Goal: Communication & Community: Answer question/provide support

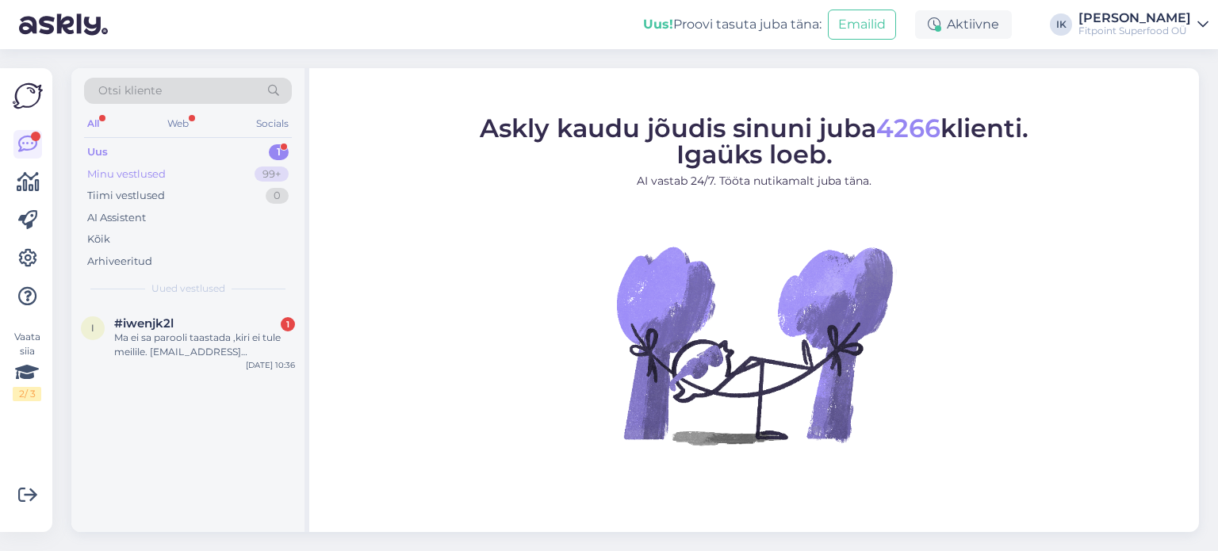
click at [266, 171] on div "99+" at bounding box center [272, 175] width 34 height 16
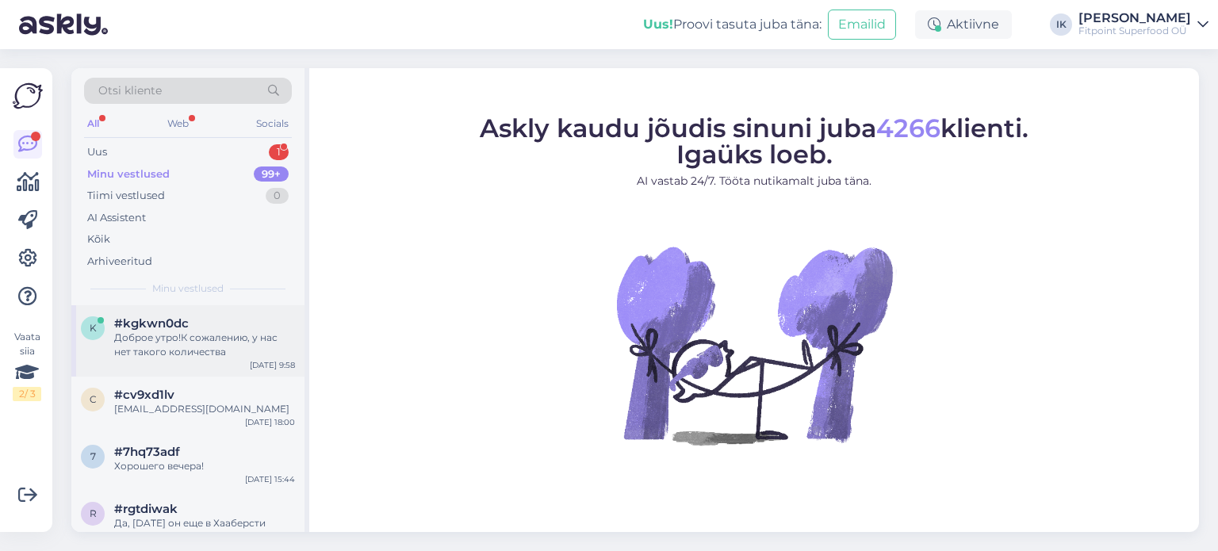
click at [239, 326] on div "#kgkwn0dc" at bounding box center [204, 323] width 181 height 14
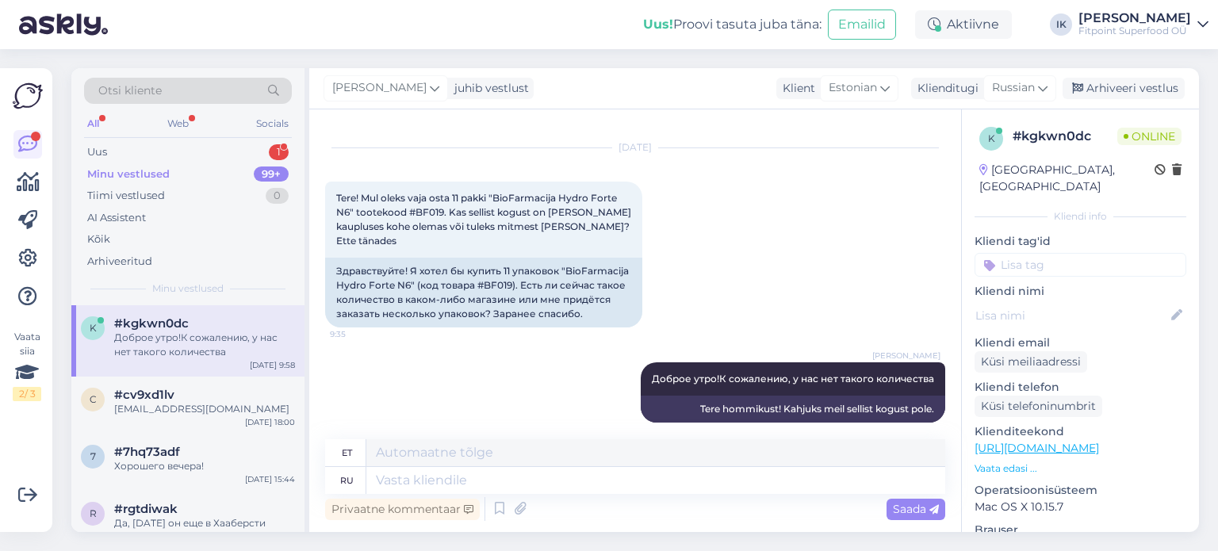
scroll to position [42, 0]
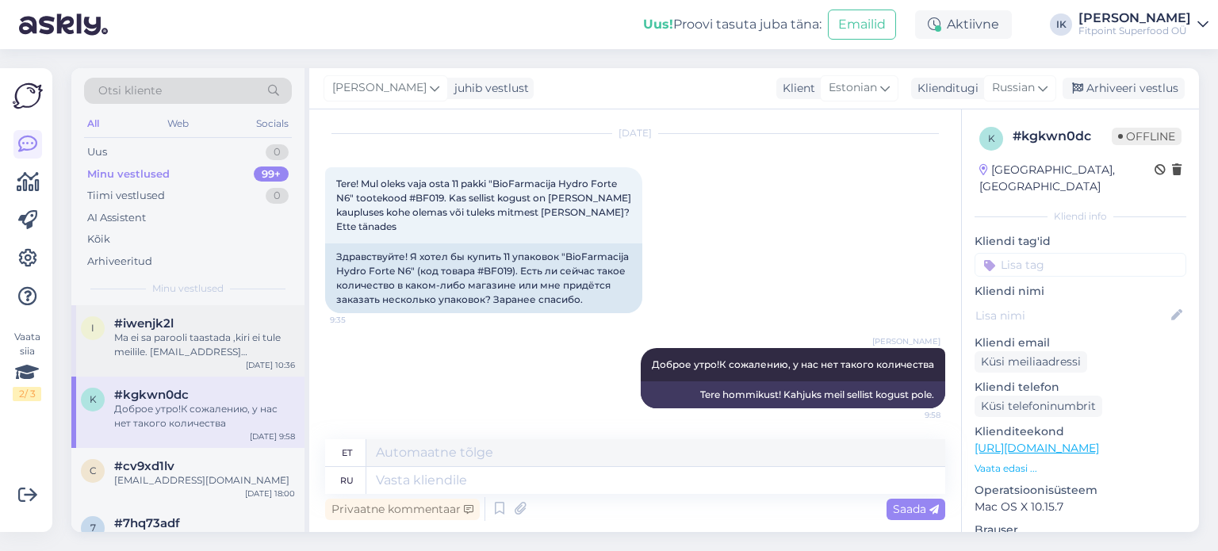
click at [266, 331] on div "Ma ei sa parooli taastada ,kiri ei tule meilile. [EMAIL_ADDRESS][DOMAIN_NAME] 😤" at bounding box center [204, 345] width 181 height 29
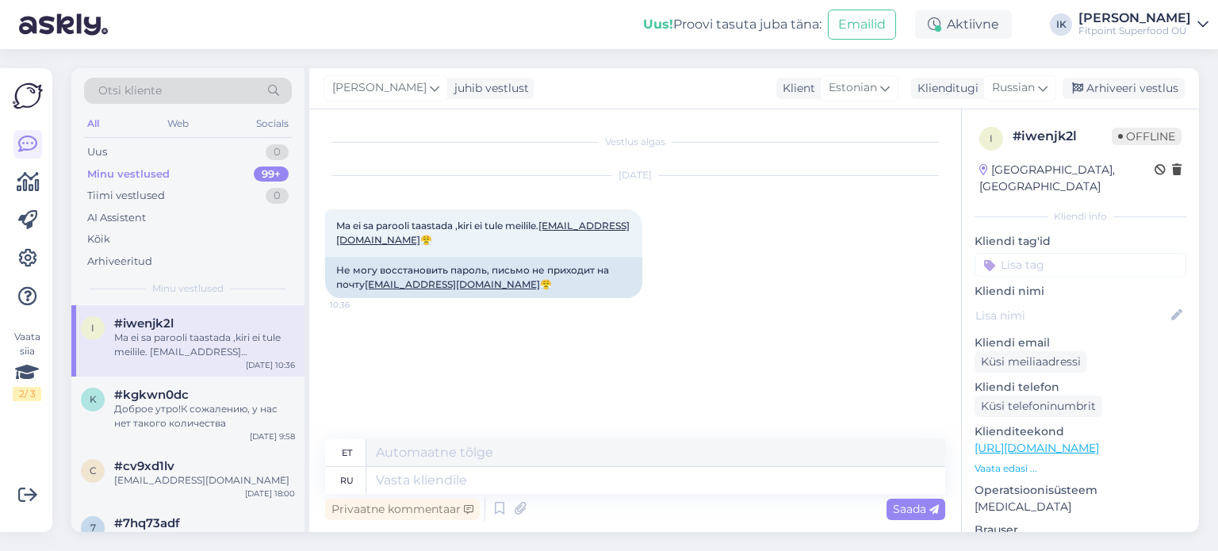
scroll to position [0, 0]
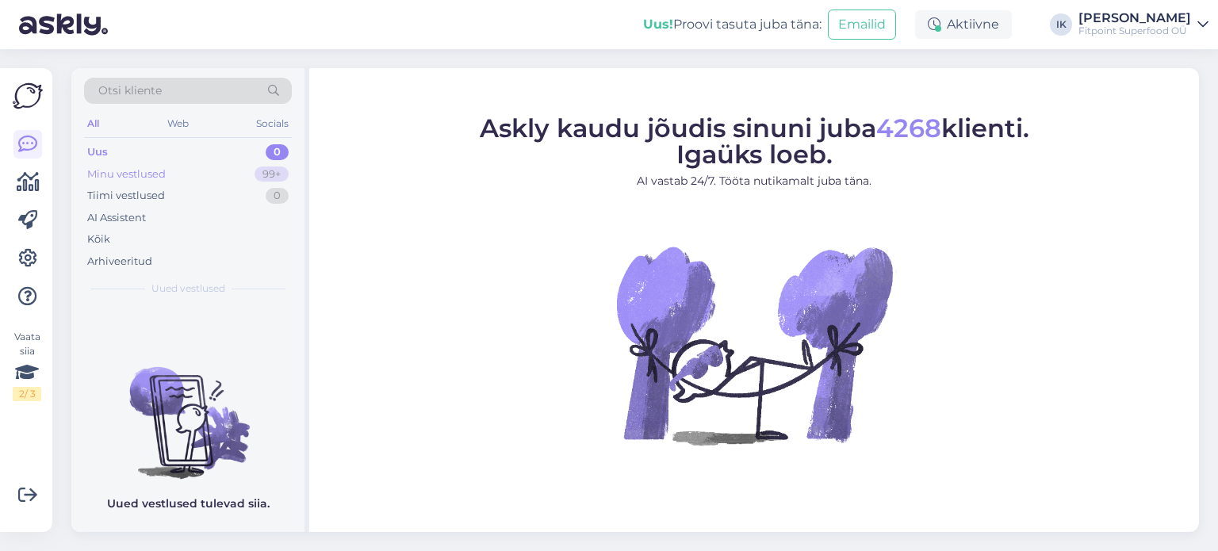
click at [178, 182] on div "Minu vestlused 99+" at bounding box center [188, 174] width 208 height 22
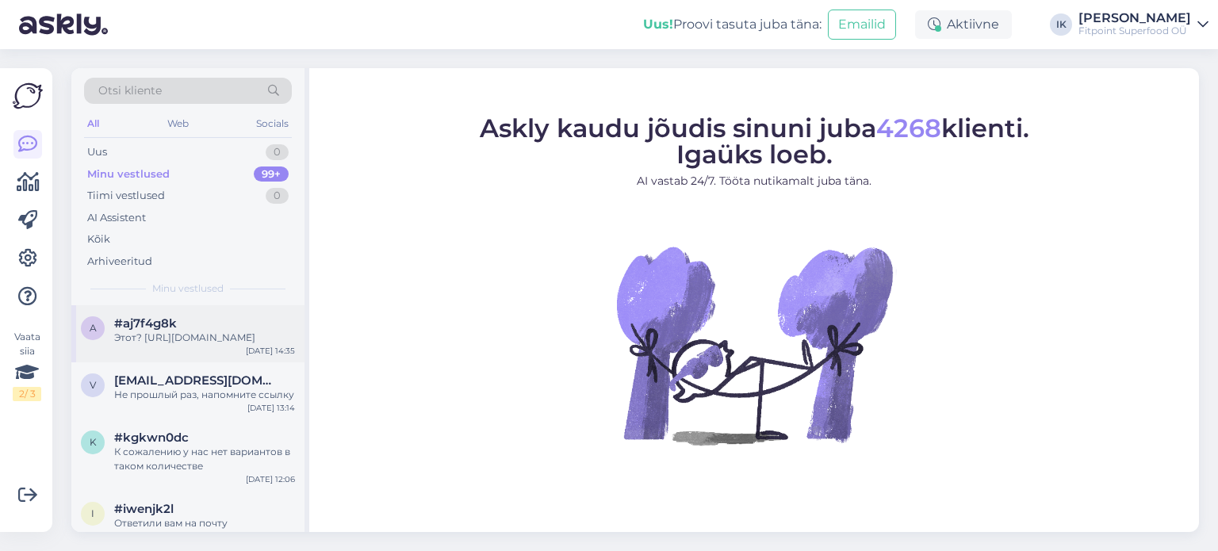
click at [222, 337] on div "Этот? https://fitpoint.ee/now-foods-betaiin-hcl-648-mg-120-vegan-kapslit/?searc…" at bounding box center [204, 338] width 181 height 14
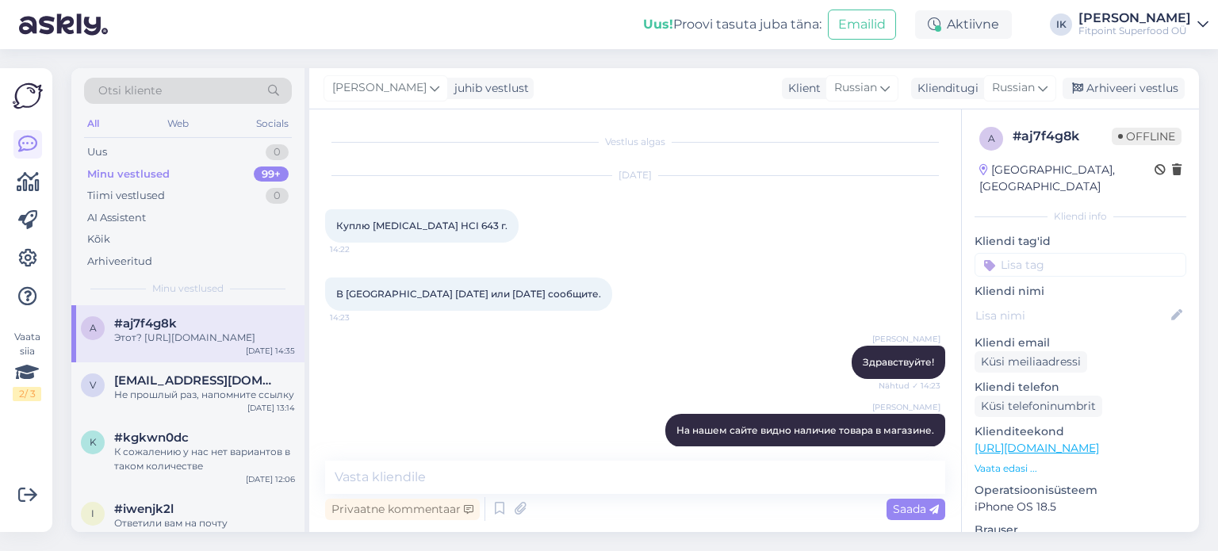
scroll to position [416, 0]
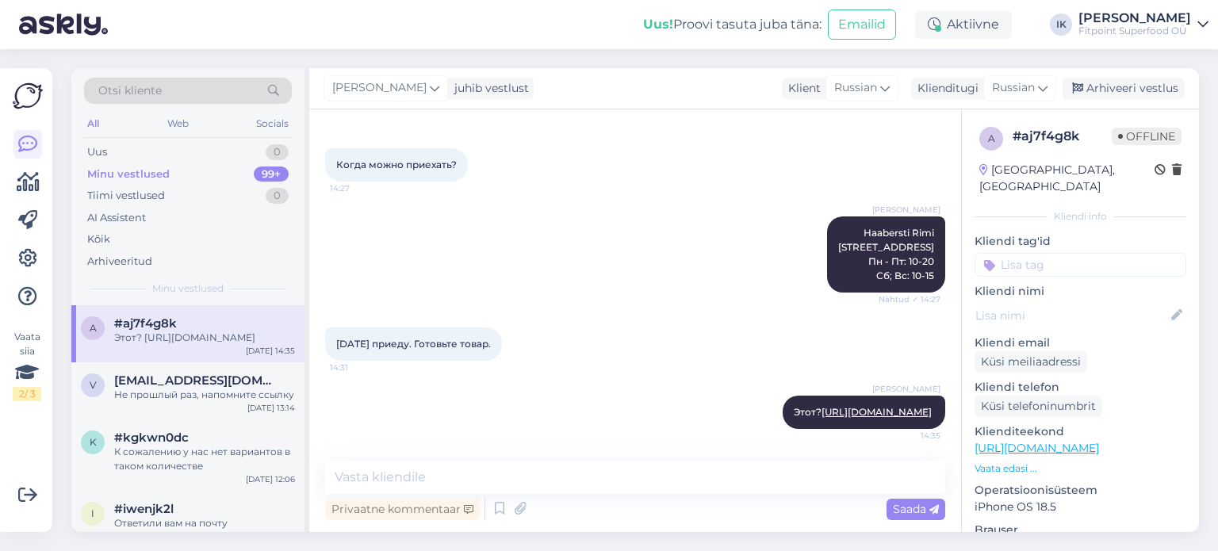
click at [659, 332] on div "Сегодня приеду. Готовьте товар. 14:31" at bounding box center [635, 344] width 620 height 68
click at [191, 388] on span "[EMAIL_ADDRESS][DOMAIN_NAME]" at bounding box center [196, 381] width 165 height 14
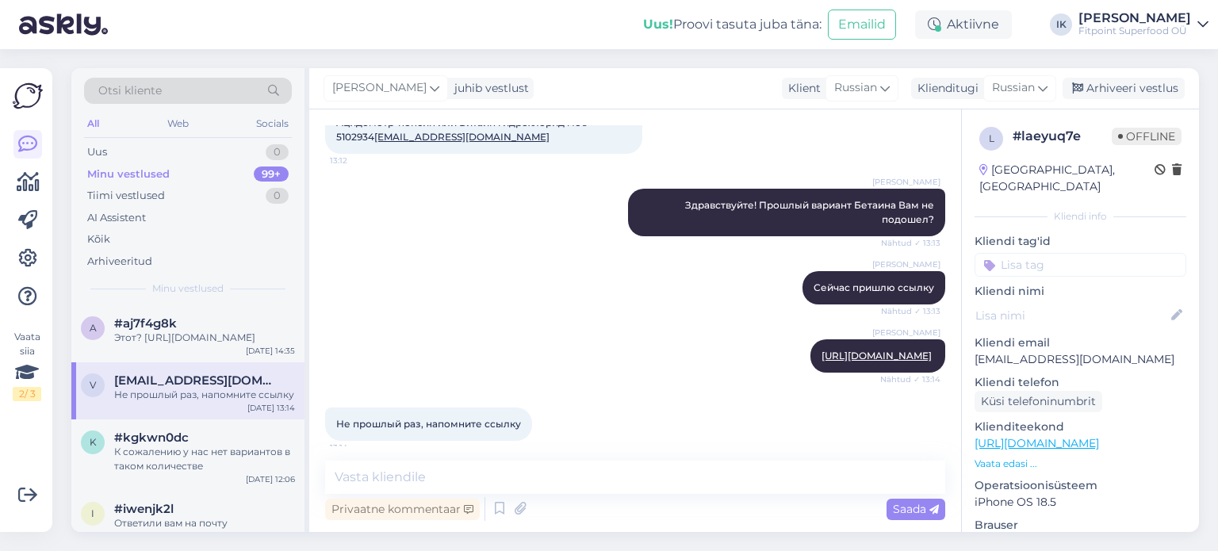
scroll to position [197, 0]
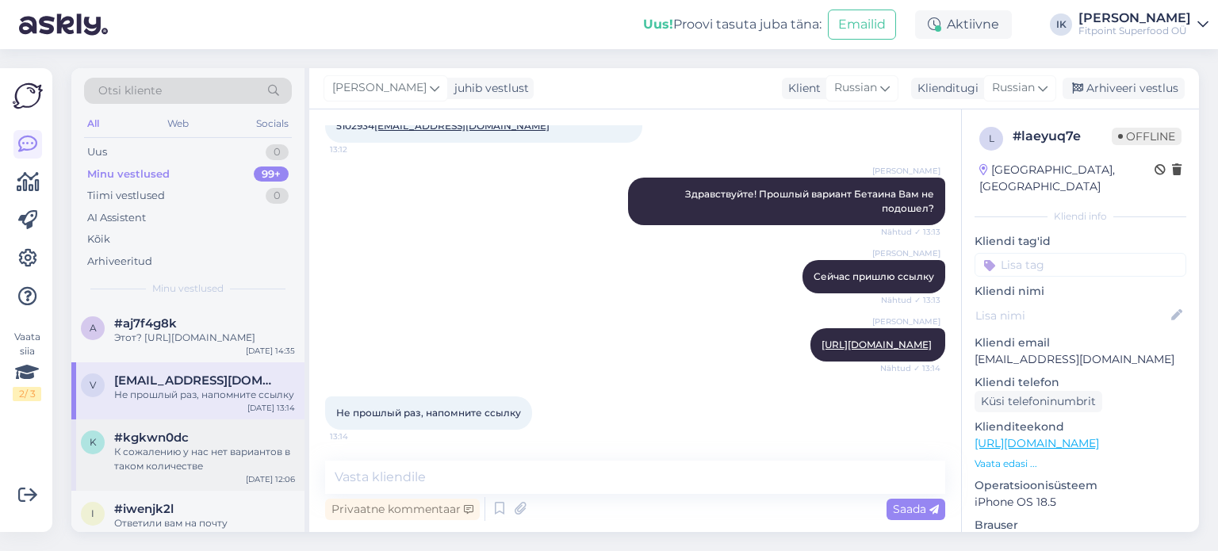
click at [242, 462] on div "К сожалению у нас нет вариантов в таком количестве" at bounding box center [204, 459] width 181 height 29
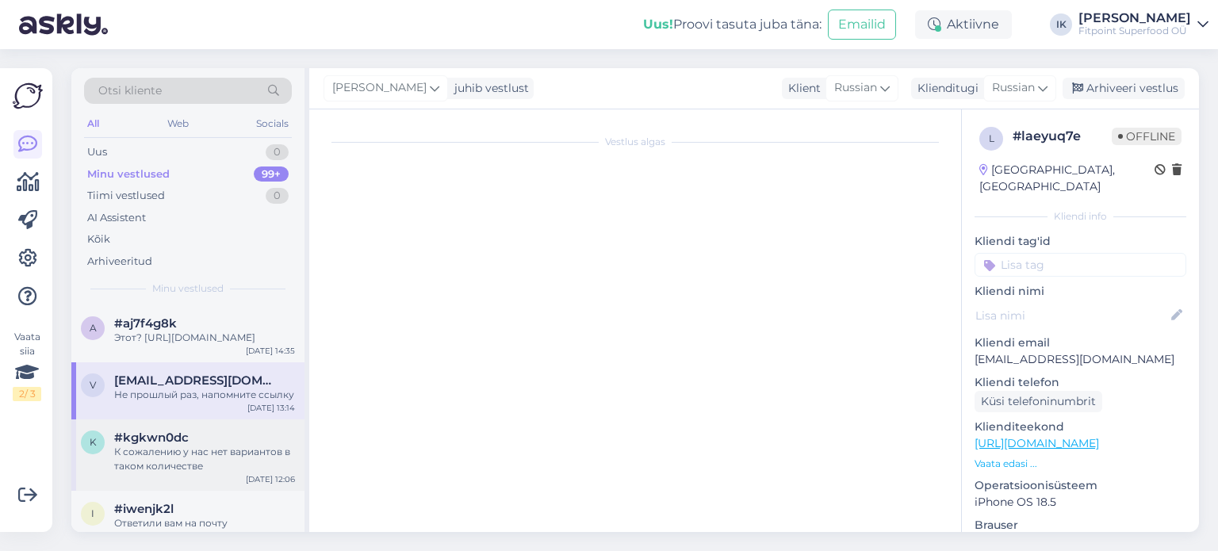
scroll to position [889, 0]
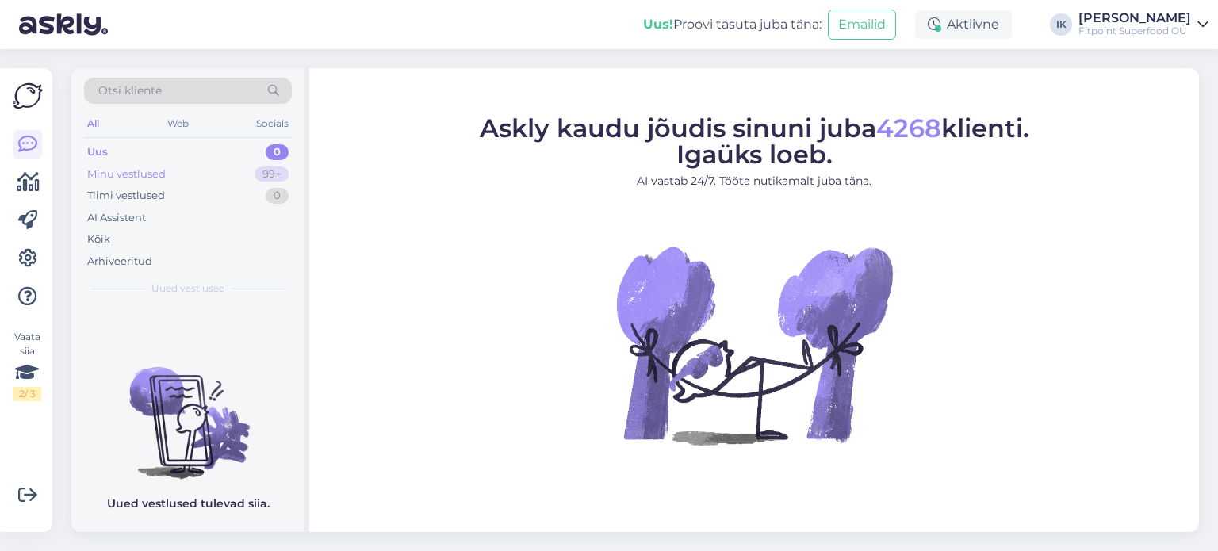
click at [282, 167] on div "99+" at bounding box center [272, 175] width 34 height 16
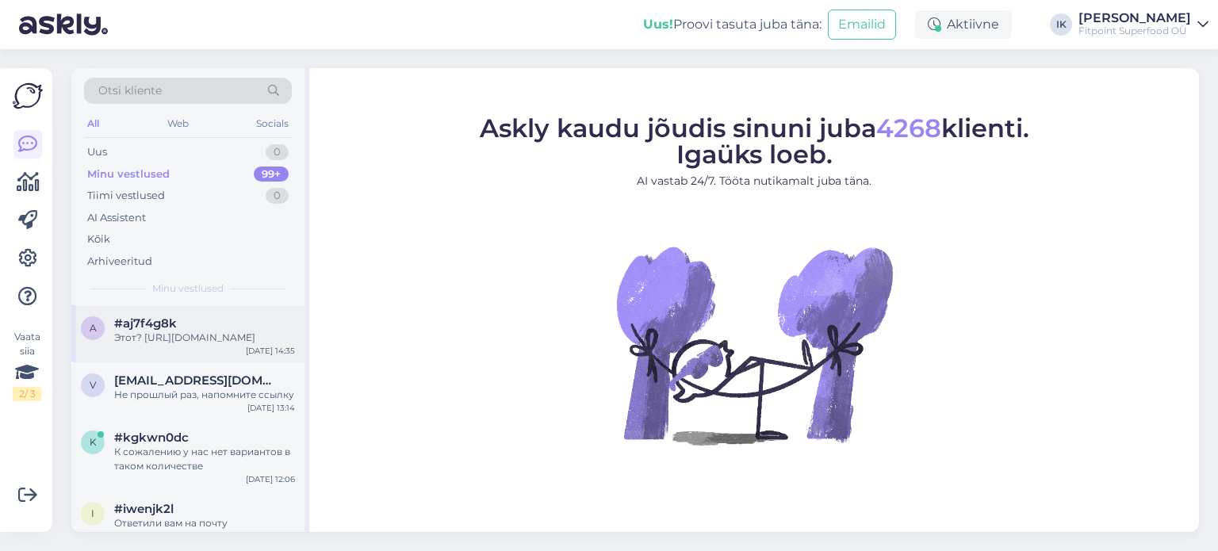
click at [236, 331] on div "Этот? https://fitpoint.ee/now-foods-betaiin-hcl-648-mg-120-vegan-kapslit/?searc…" at bounding box center [204, 338] width 181 height 14
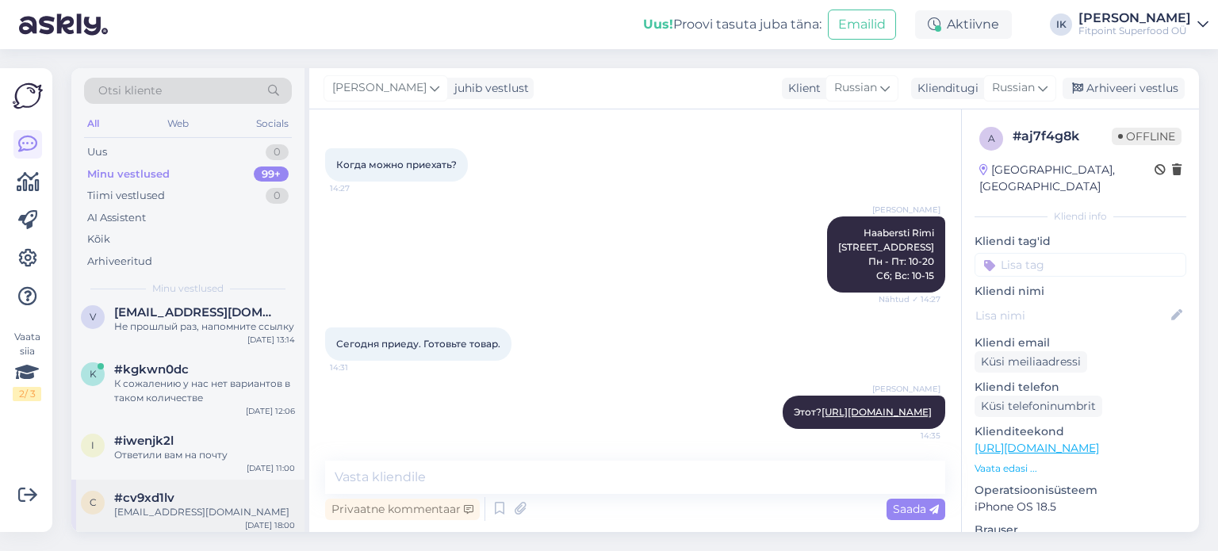
scroll to position [159, 0]
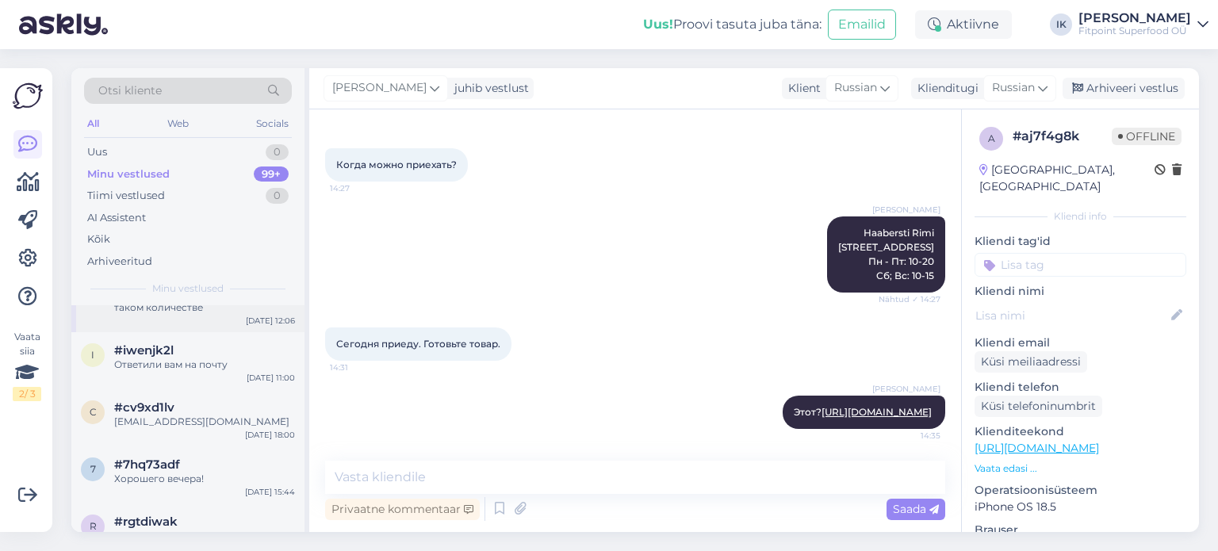
click at [238, 315] on div "К сожалению у нас нет вариантов в таком количестве" at bounding box center [204, 300] width 181 height 29
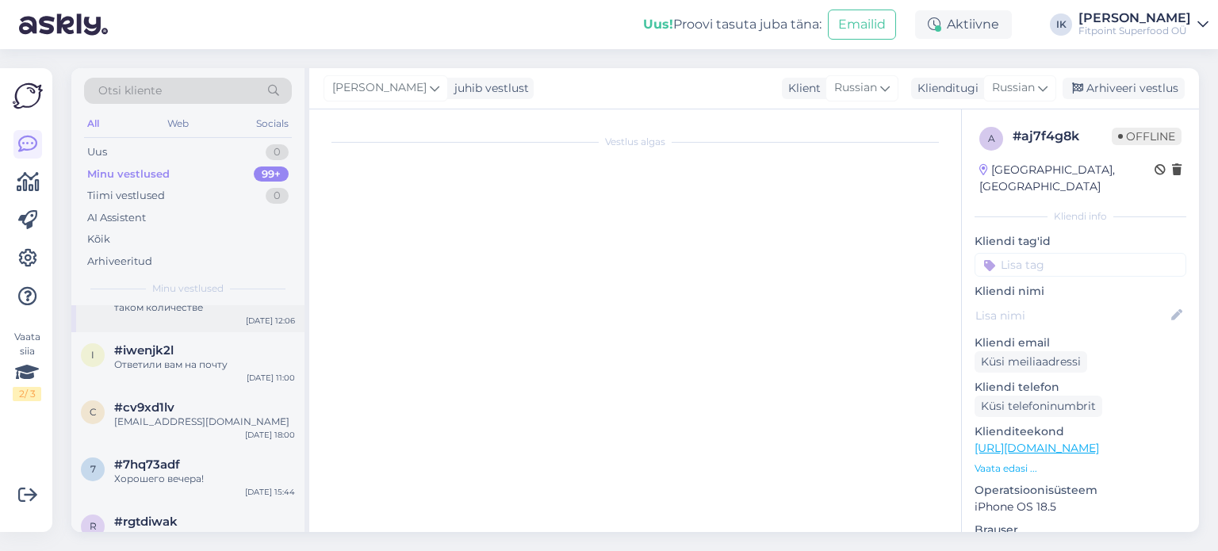
scroll to position [889, 0]
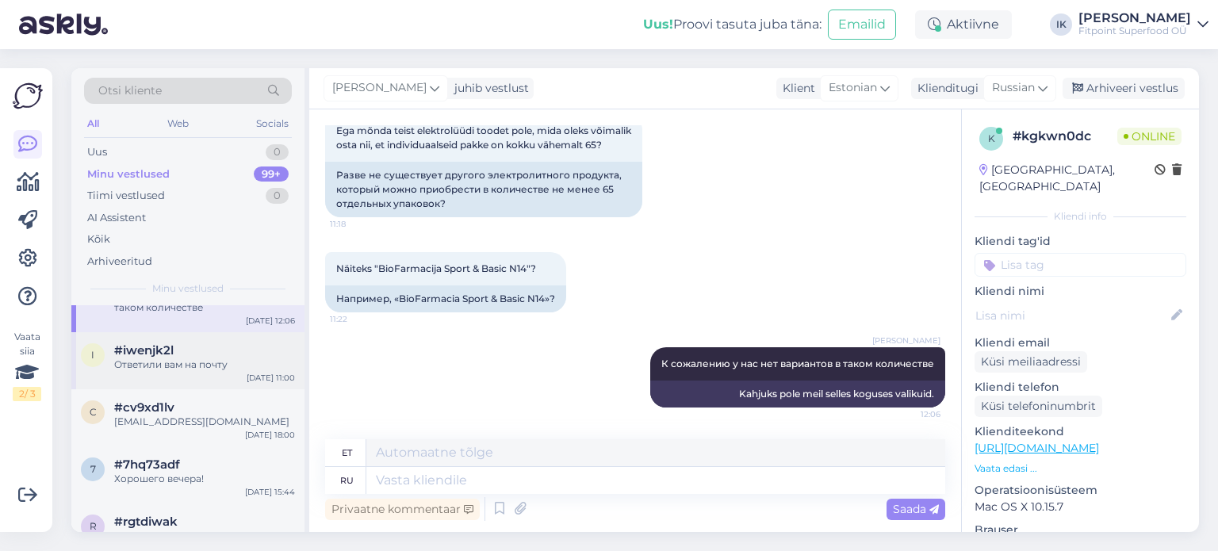
click at [239, 372] on div "Ответили вам на почту" at bounding box center [204, 365] width 181 height 14
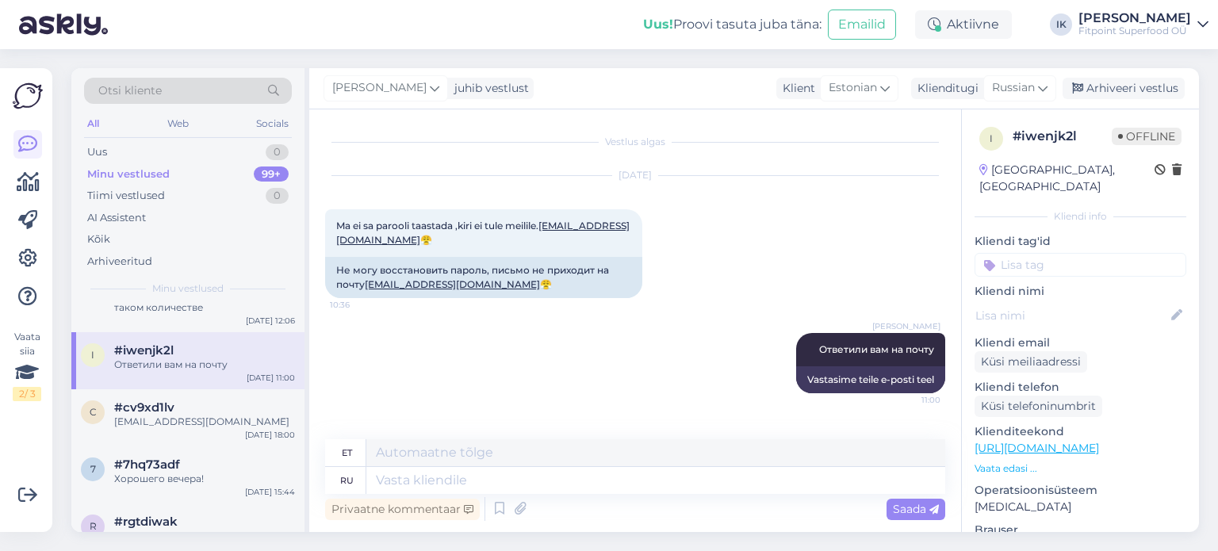
scroll to position [0, 0]
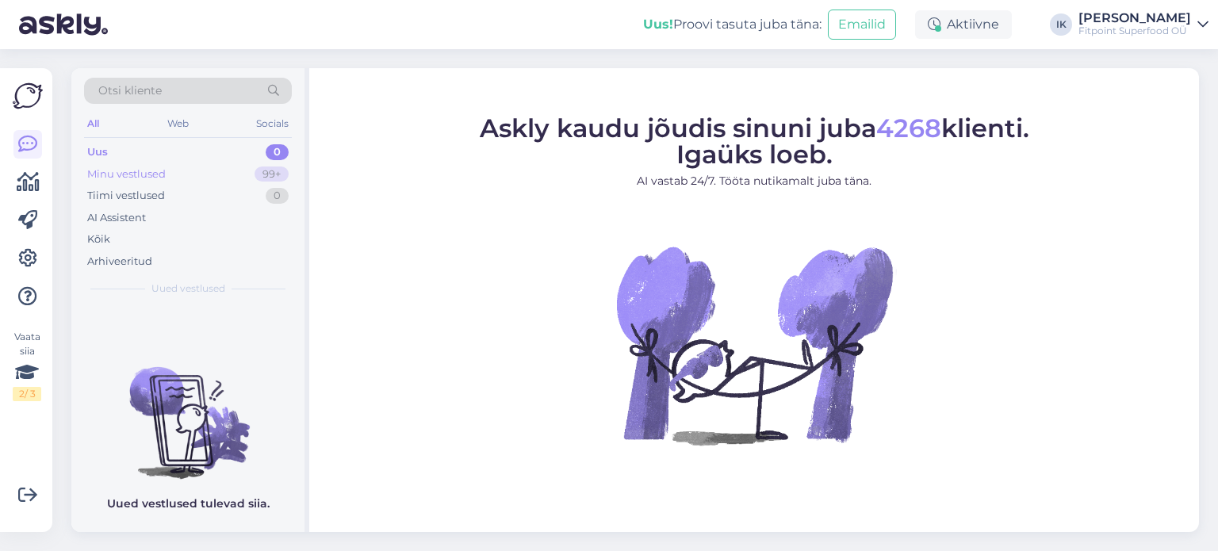
click at [228, 173] on div "Minu vestlused 99+" at bounding box center [188, 174] width 208 height 22
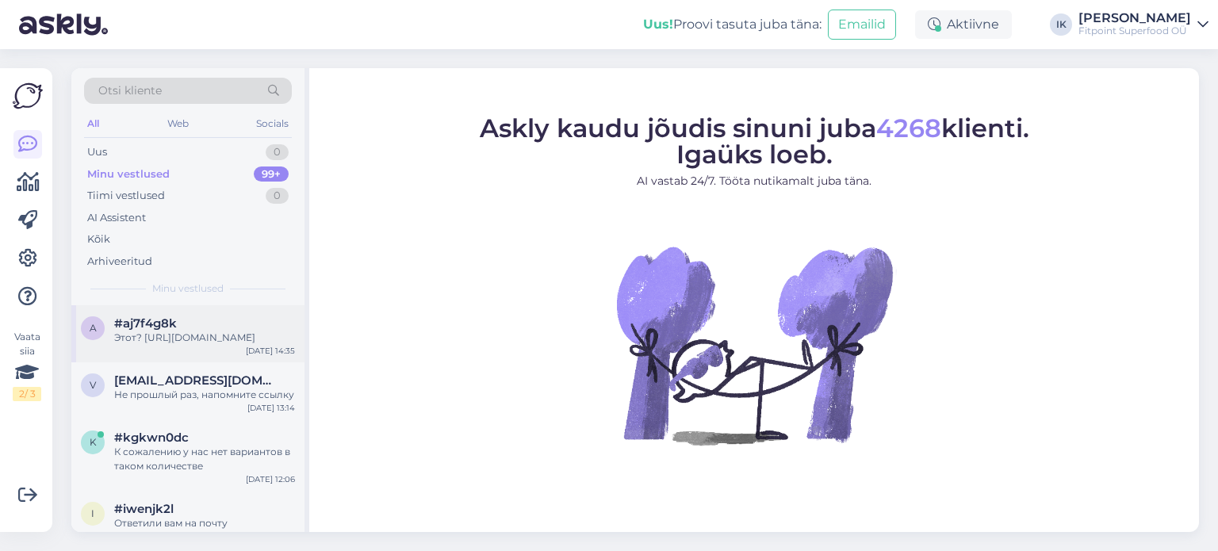
click at [252, 345] on div "Этот? https://fitpoint.ee/now-foods-betaiin-hcl-648-mg-120-vegan-kapslit/?searc…" at bounding box center [204, 338] width 181 height 14
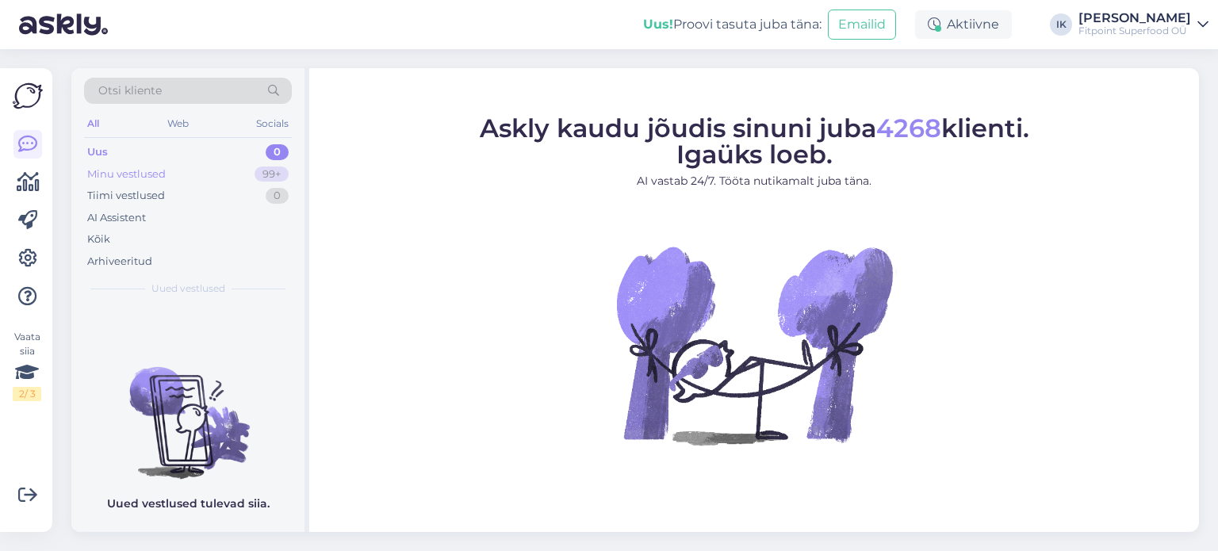
click at [263, 176] on div "99+" at bounding box center [272, 175] width 34 height 16
